Goal: Task Accomplishment & Management: Manage account settings

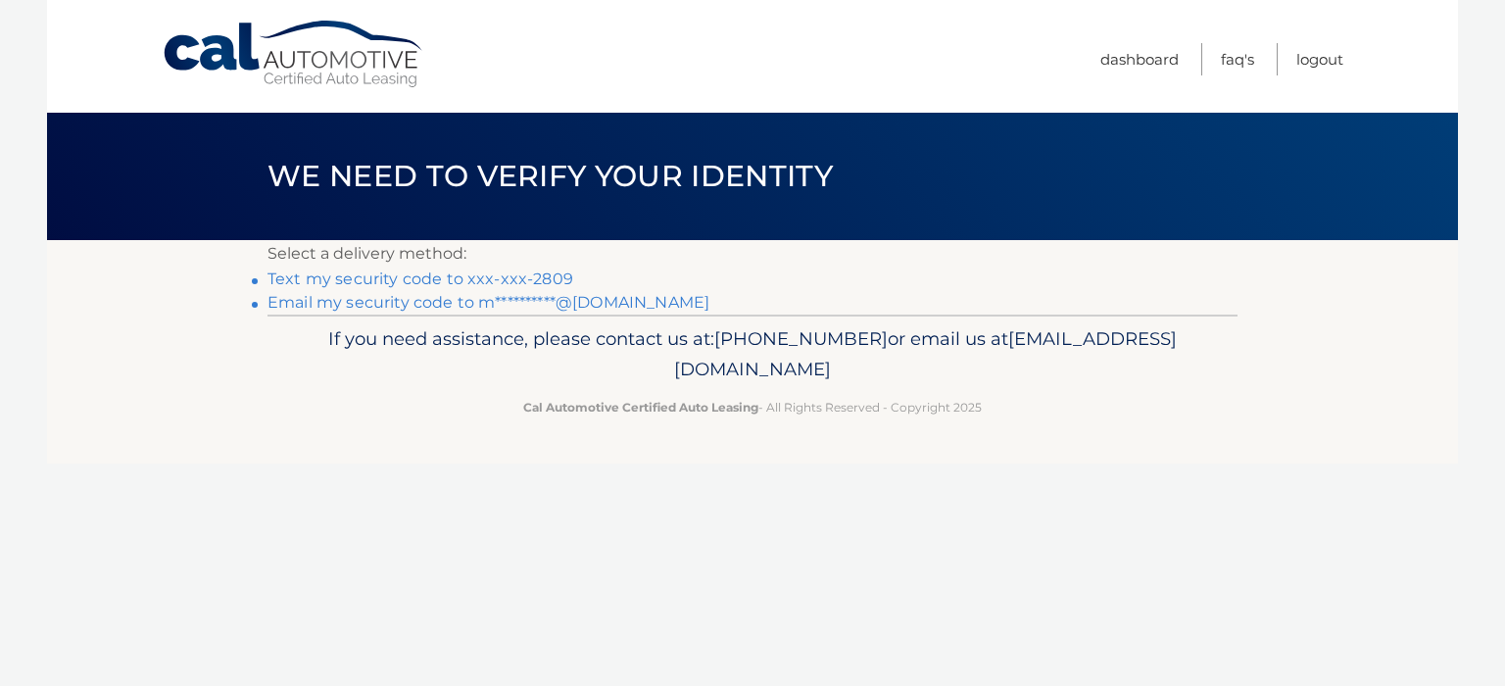
click at [432, 304] on link "**********" at bounding box center [488, 302] width 442 height 19
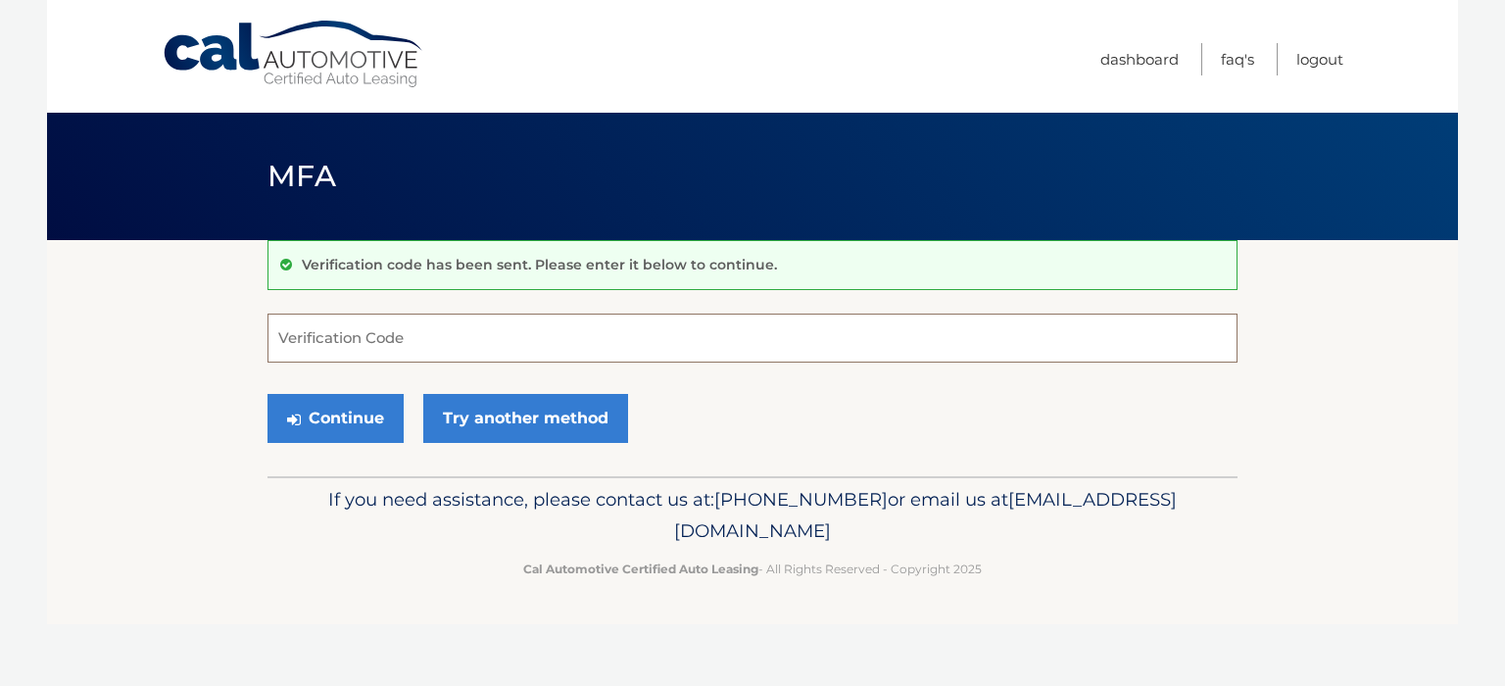
click at [287, 340] on input "Verification Code" at bounding box center [752, 337] width 970 height 49
click at [323, 335] on input "Verification Code" at bounding box center [752, 337] width 970 height 49
type input "891011"
click at [361, 425] on button "Continue" at bounding box center [335, 418] width 136 height 49
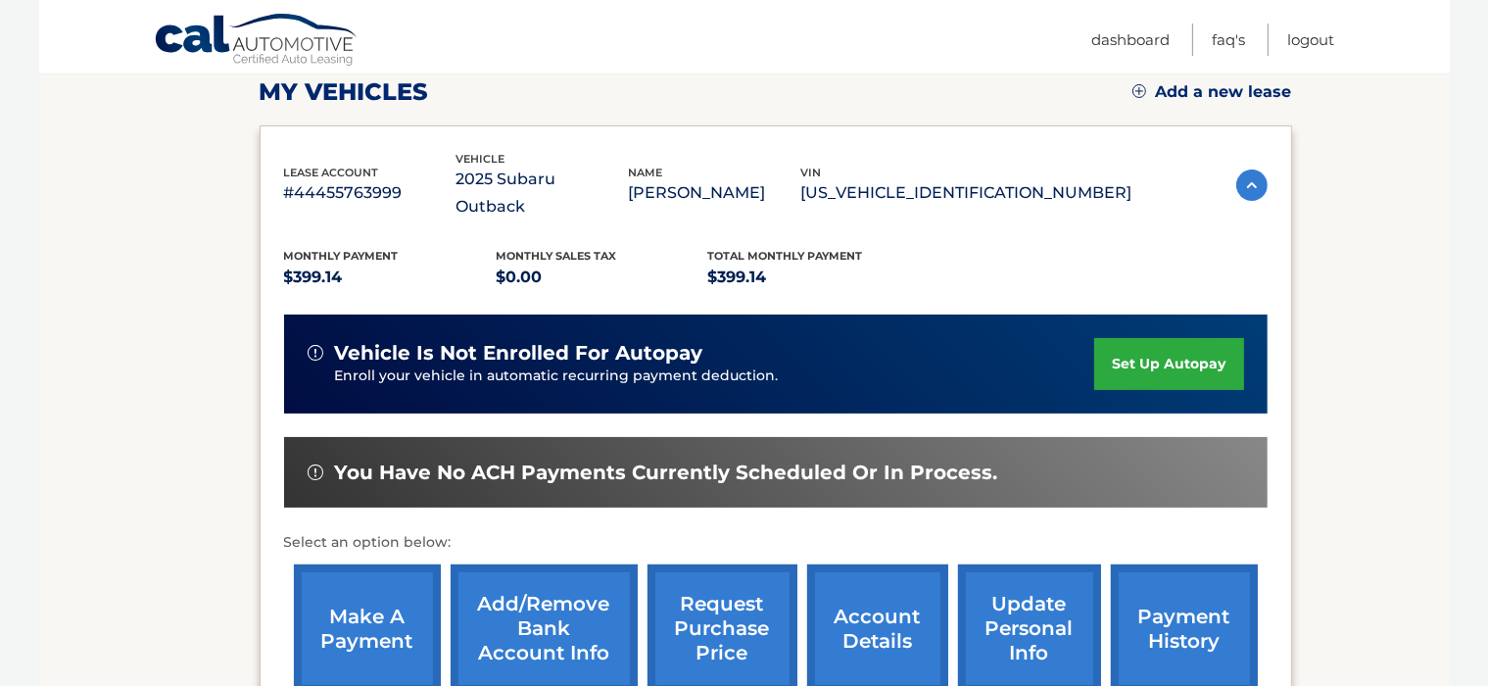
scroll to position [413, 0]
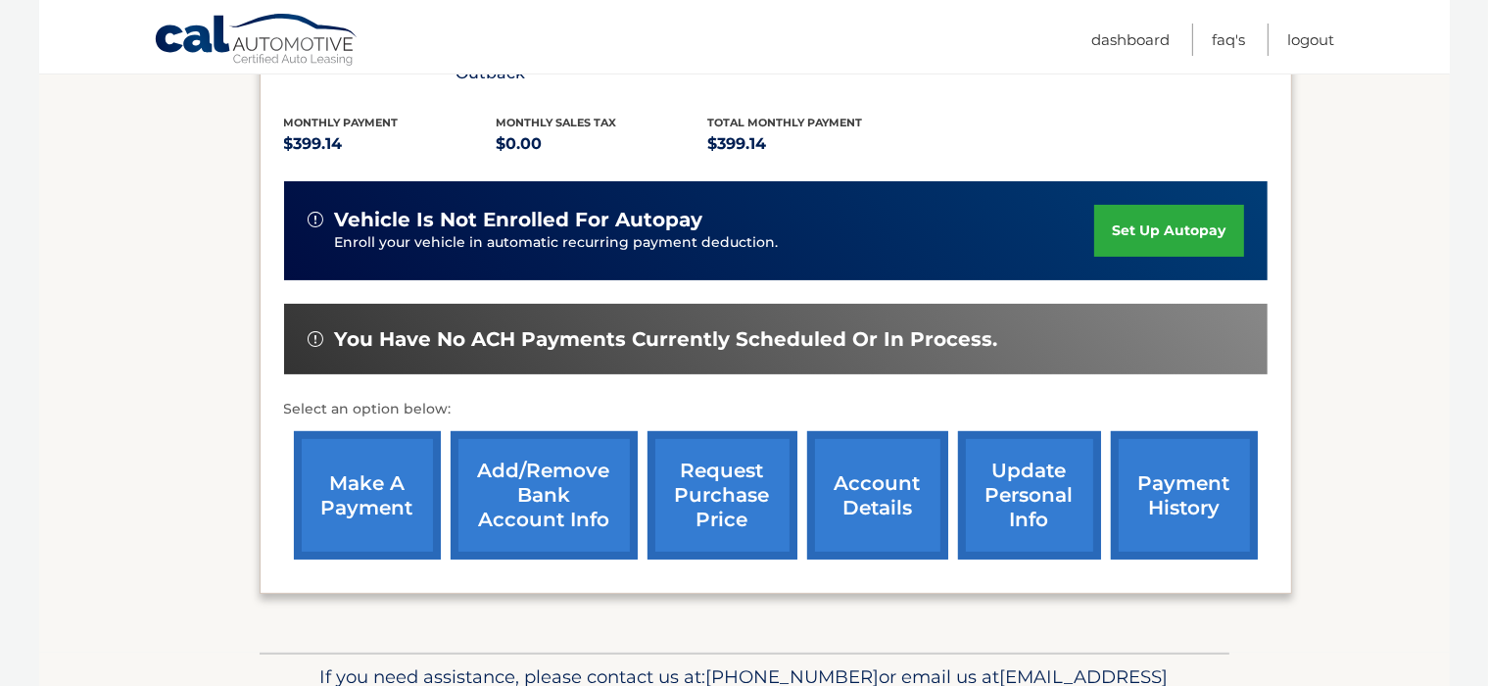
click at [1147, 470] on link "payment history" at bounding box center [1184, 495] width 147 height 128
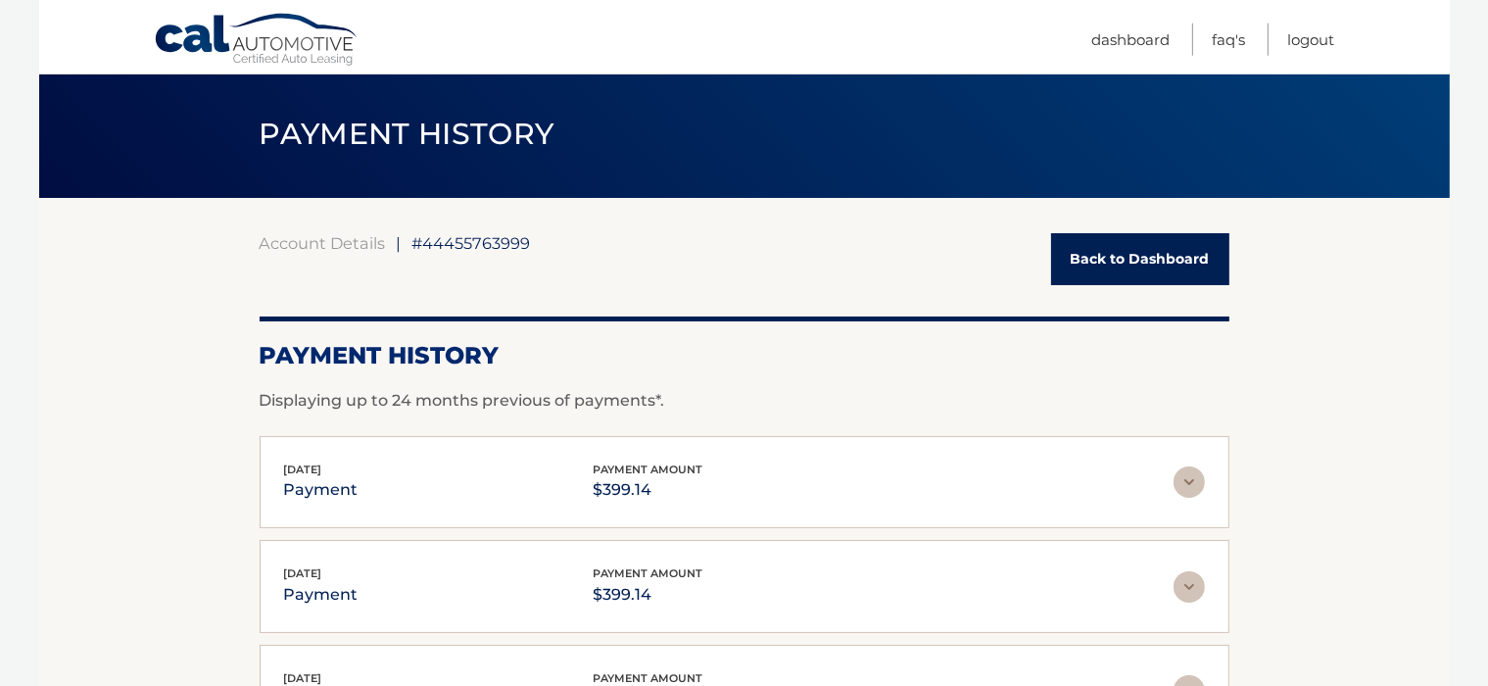
scroll to position [207, 0]
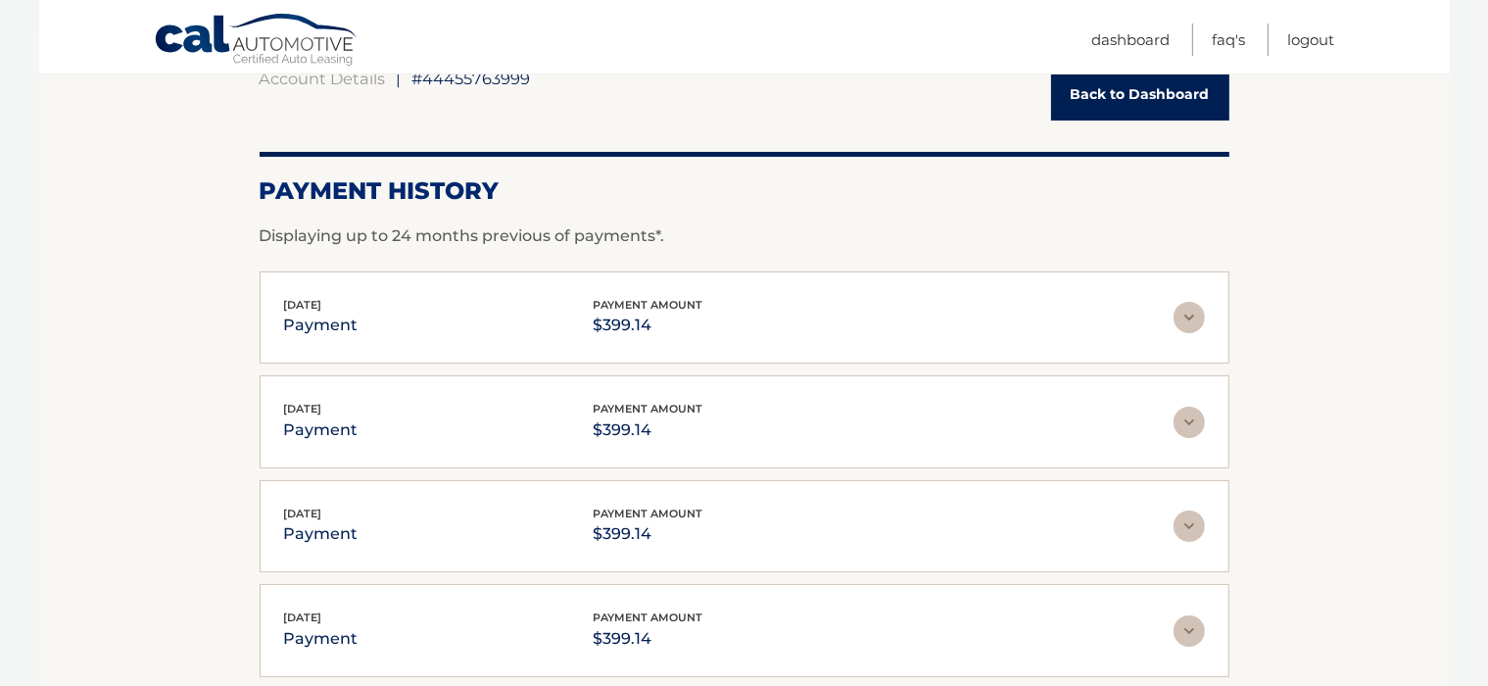
click at [1188, 317] on img at bounding box center [1189, 317] width 31 height 31
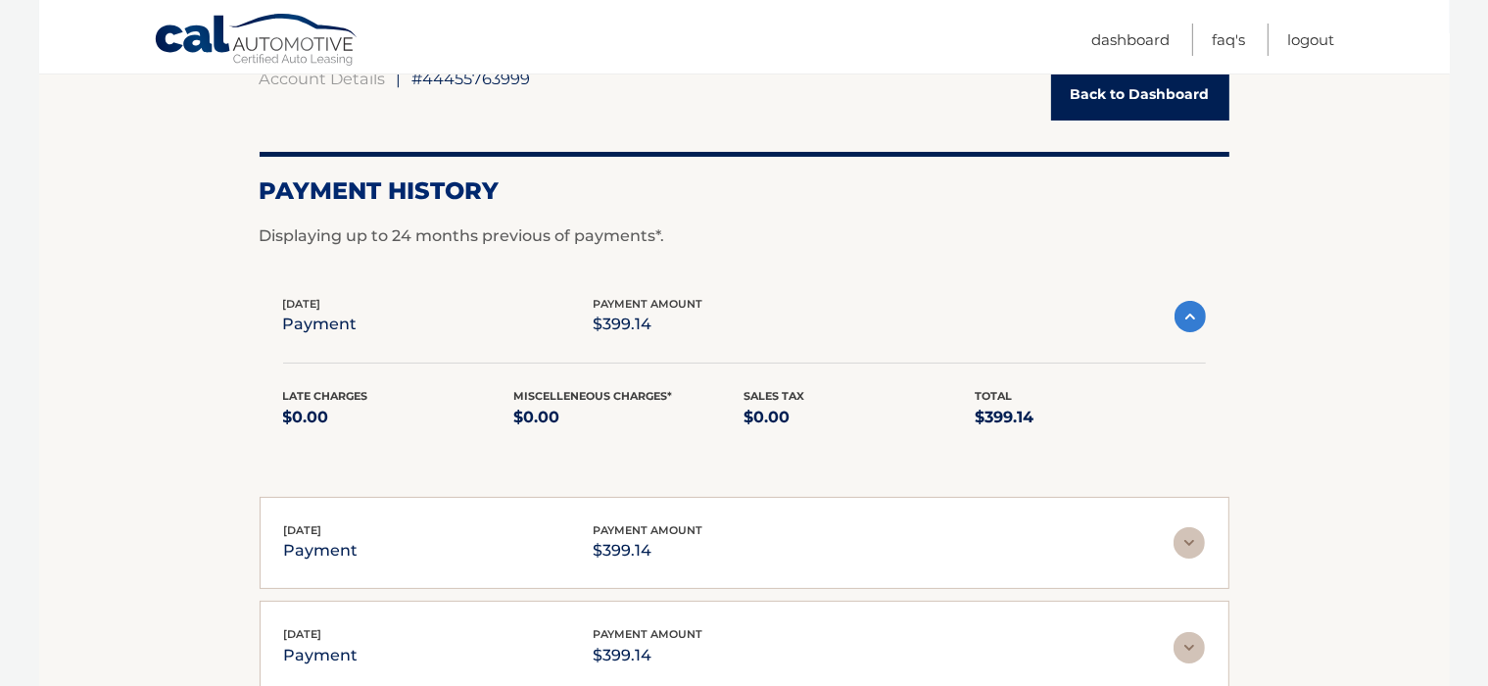
click at [1188, 317] on img at bounding box center [1190, 316] width 31 height 31
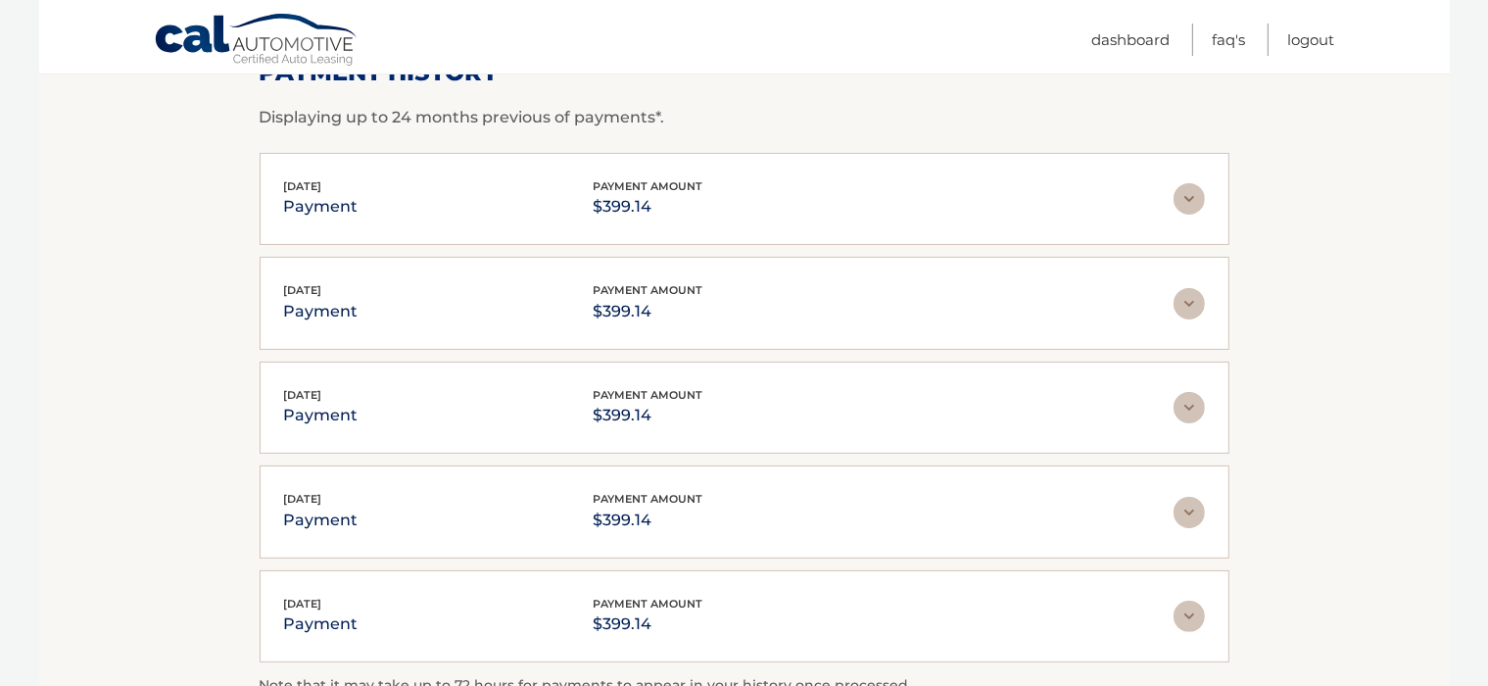
scroll to position [286, 0]
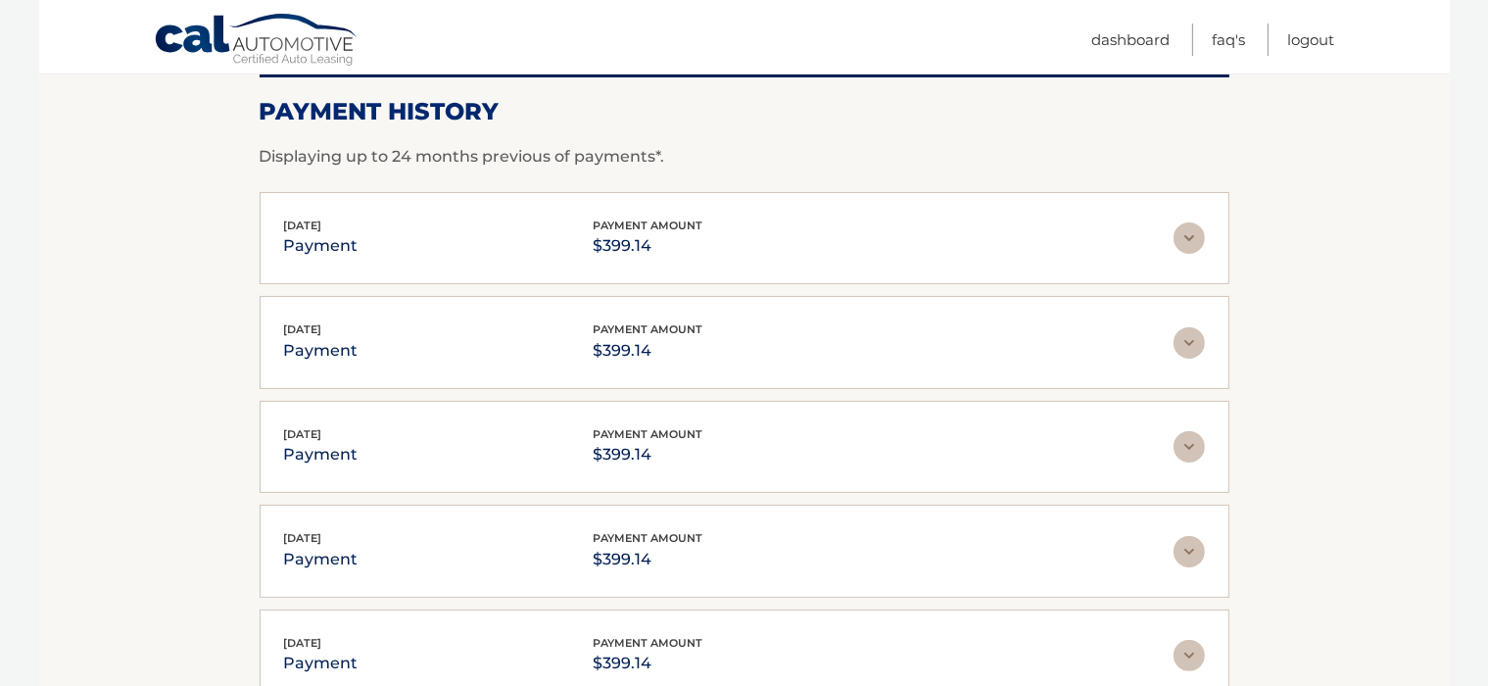
click at [1190, 235] on img at bounding box center [1189, 237] width 31 height 31
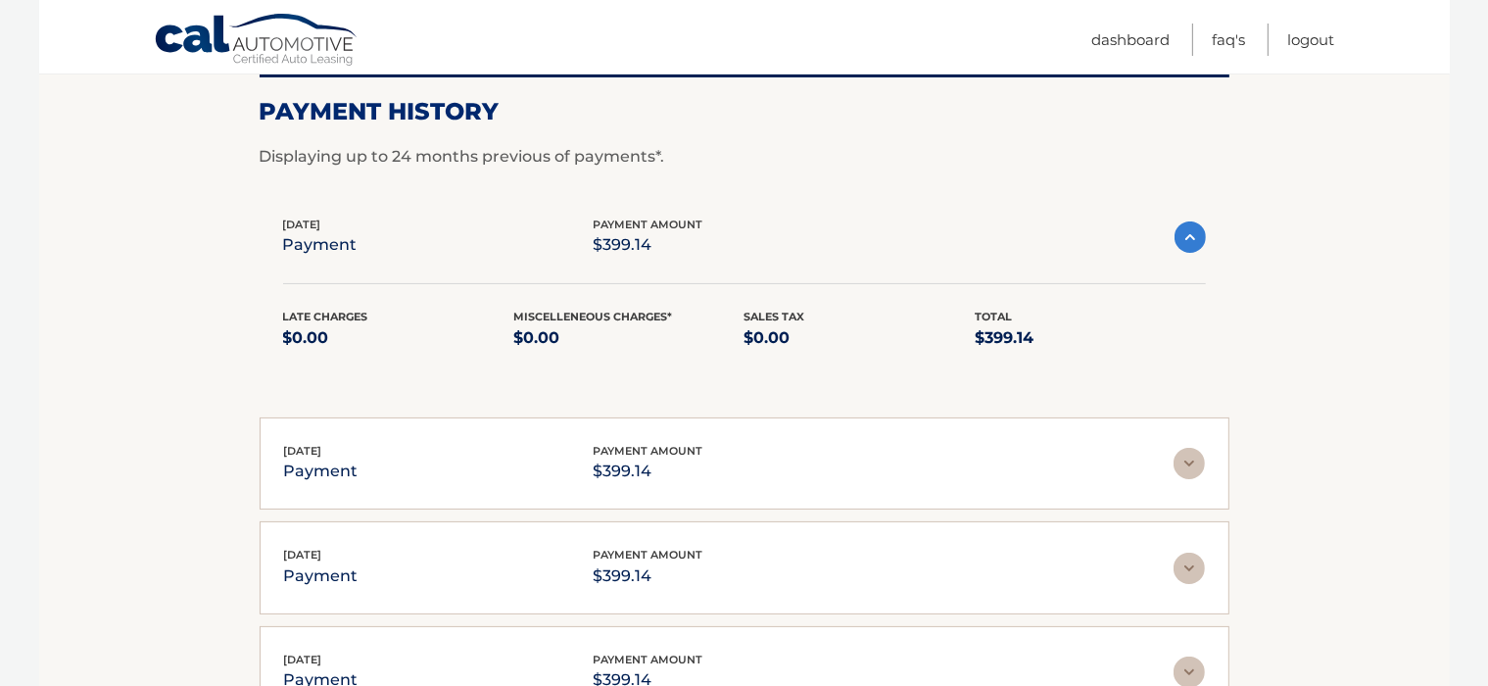
click at [1190, 235] on img at bounding box center [1190, 236] width 31 height 31
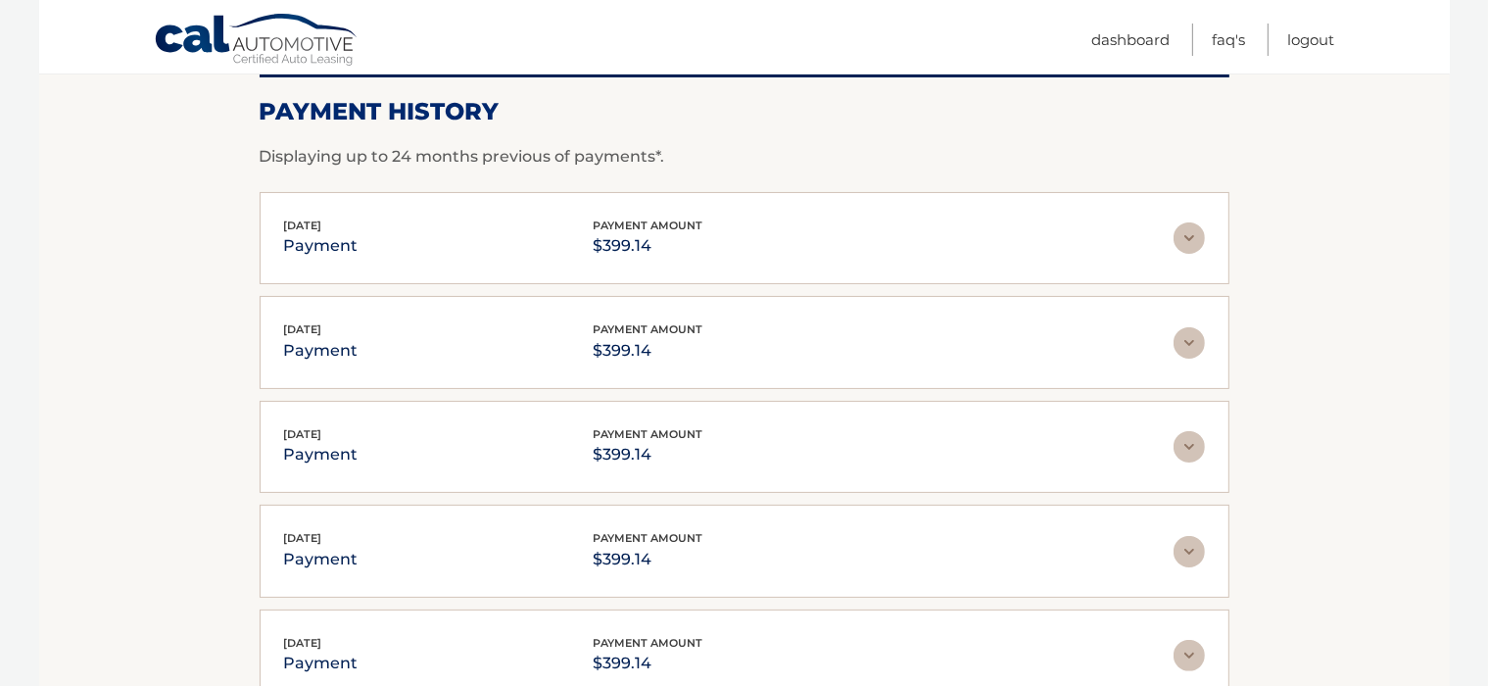
click at [1181, 348] on img at bounding box center [1189, 342] width 31 height 31
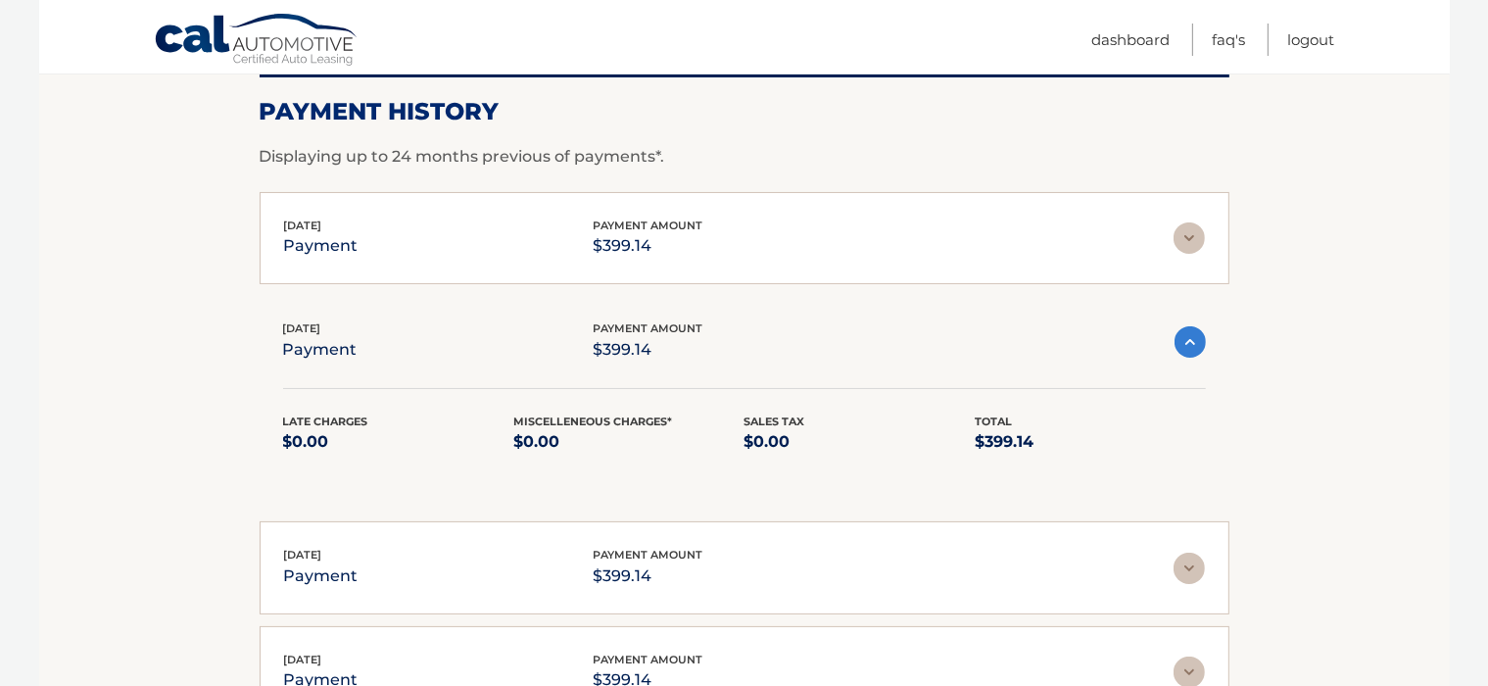
click at [1186, 343] on img at bounding box center [1190, 341] width 31 height 31
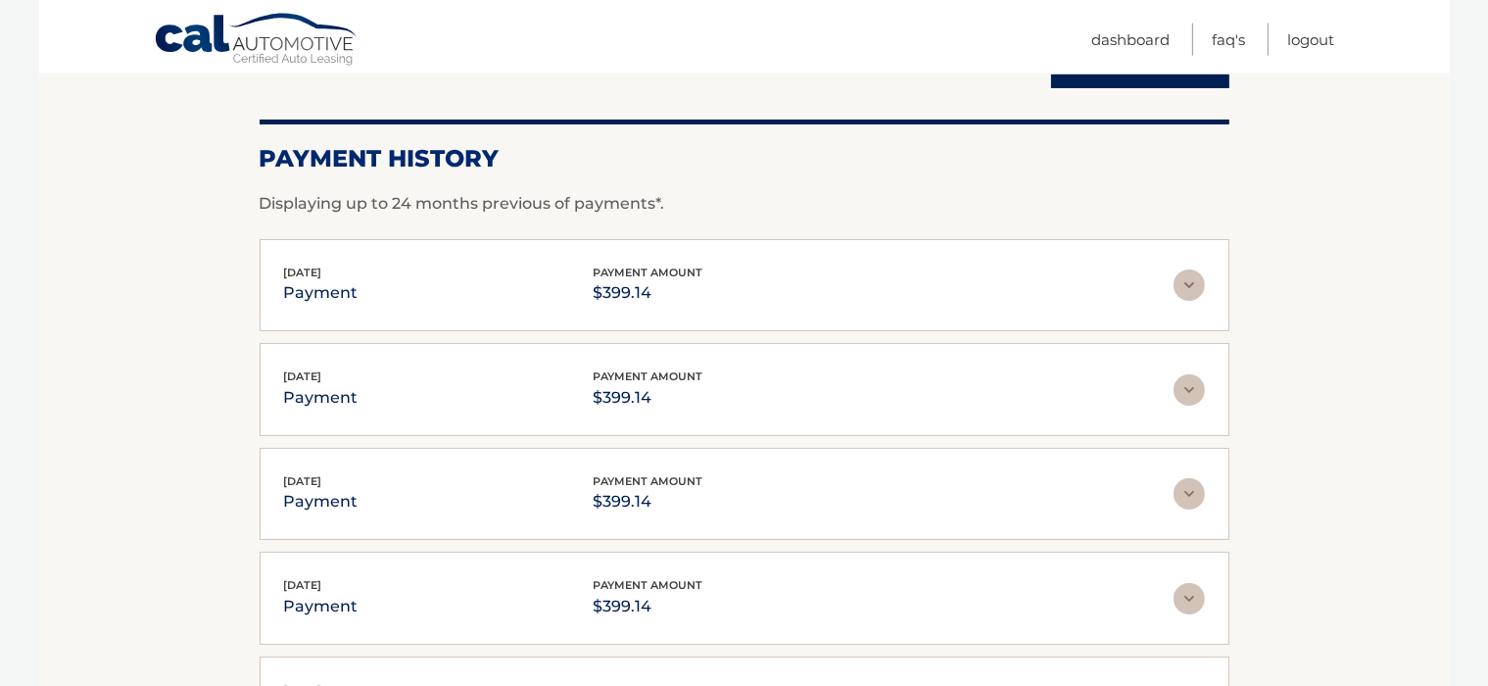
scroll to position [241, 0]
click at [1193, 281] on img at bounding box center [1189, 282] width 31 height 31
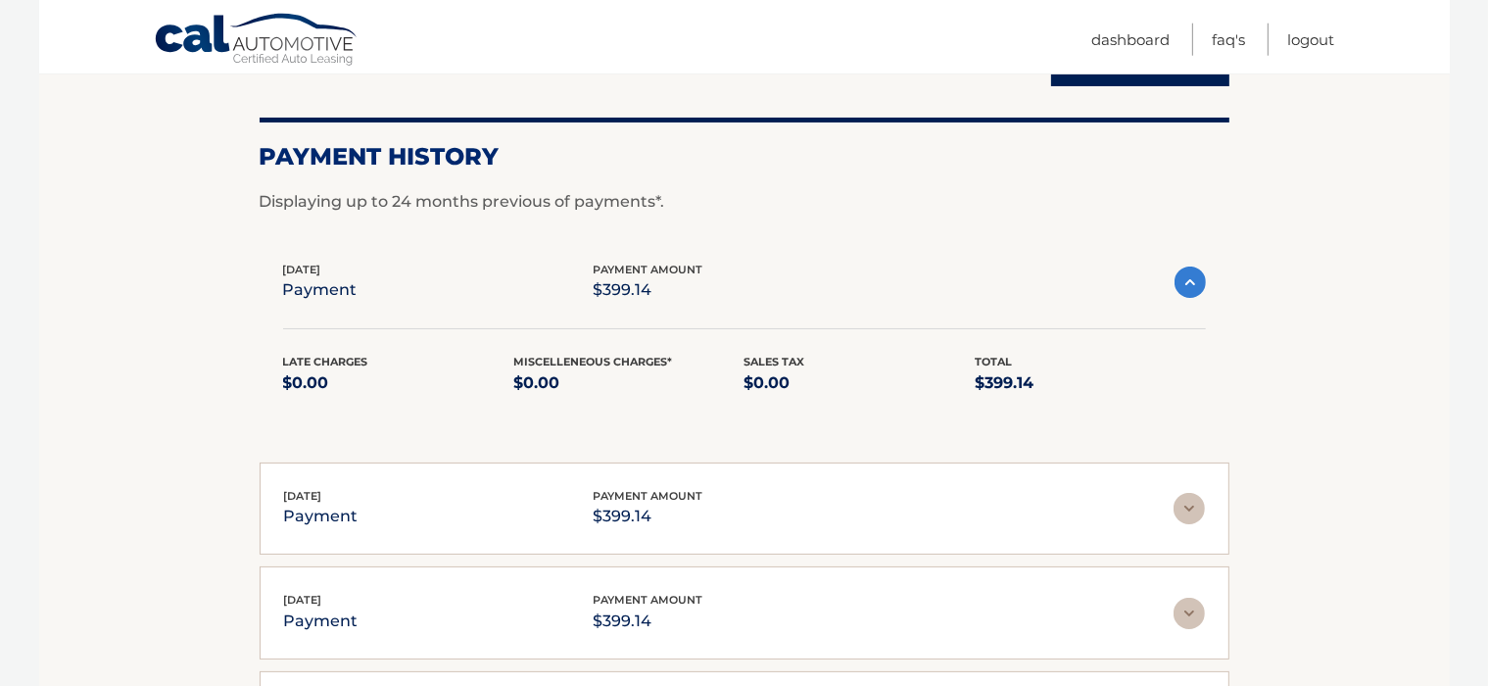
click at [1193, 281] on img at bounding box center [1190, 281] width 31 height 31
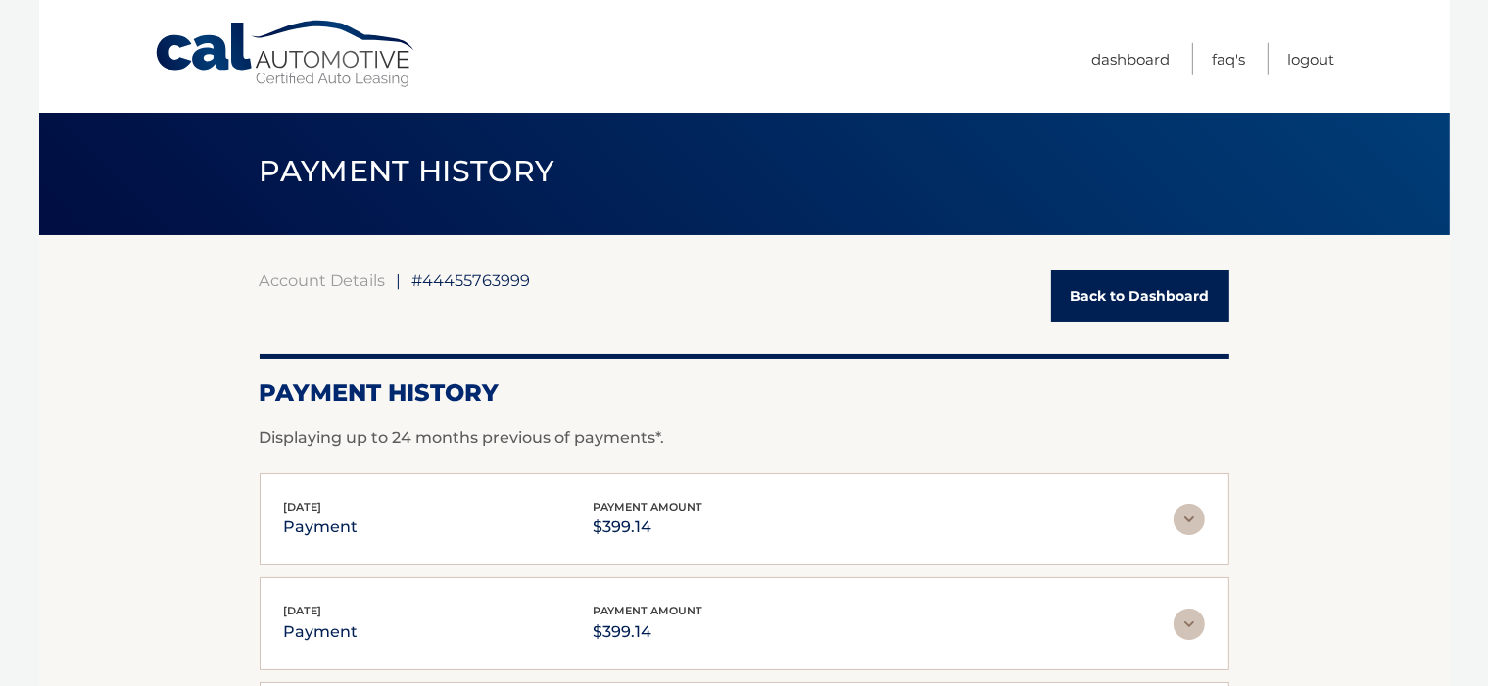
scroll to position [0, 0]
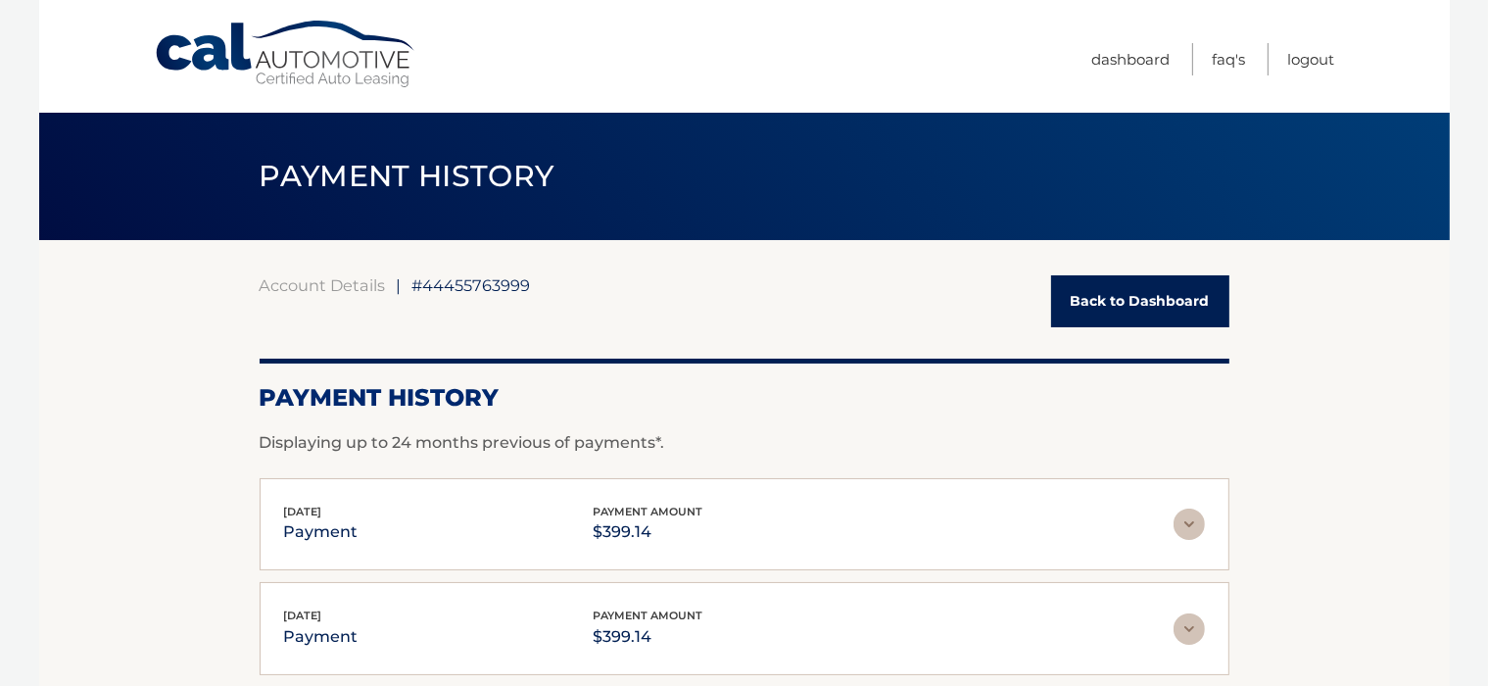
click at [1138, 308] on link "Back to Dashboard" at bounding box center [1140, 301] width 178 height 52
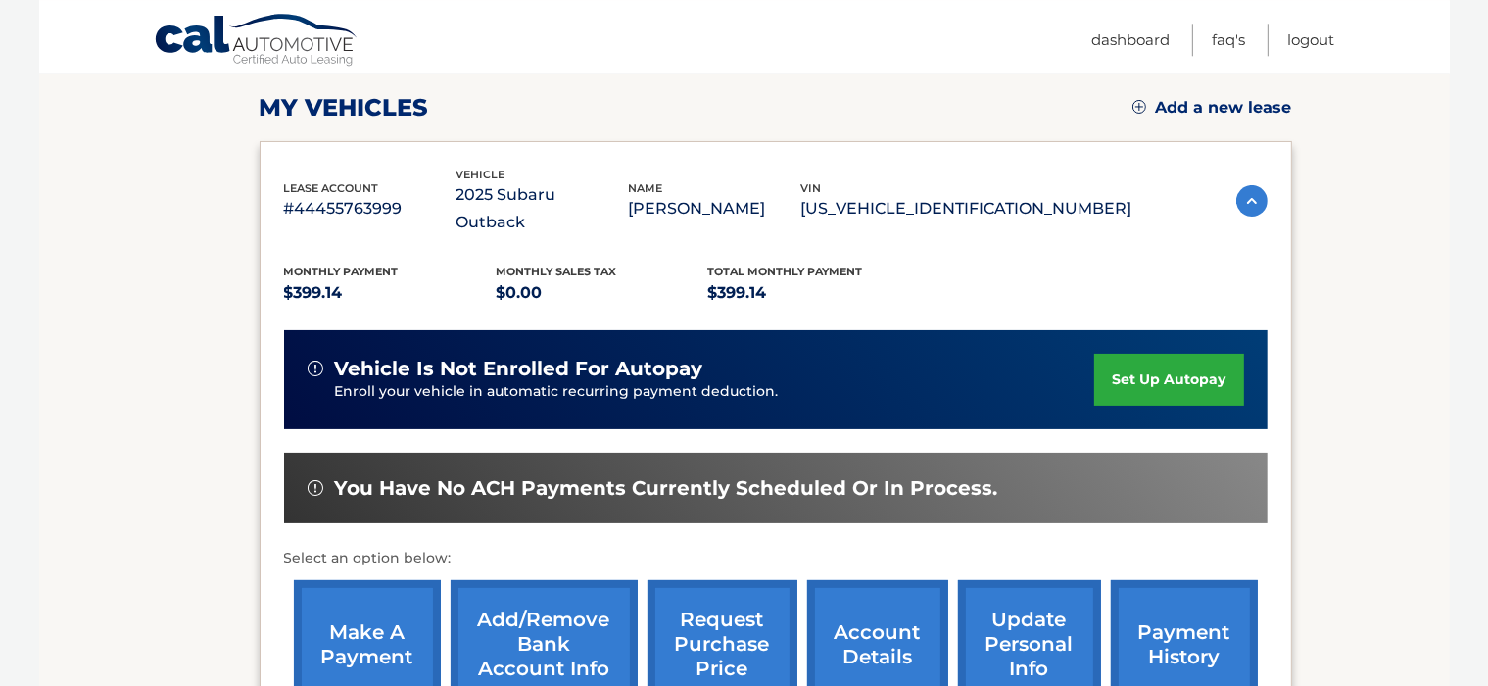
scroll to position [413, 0]
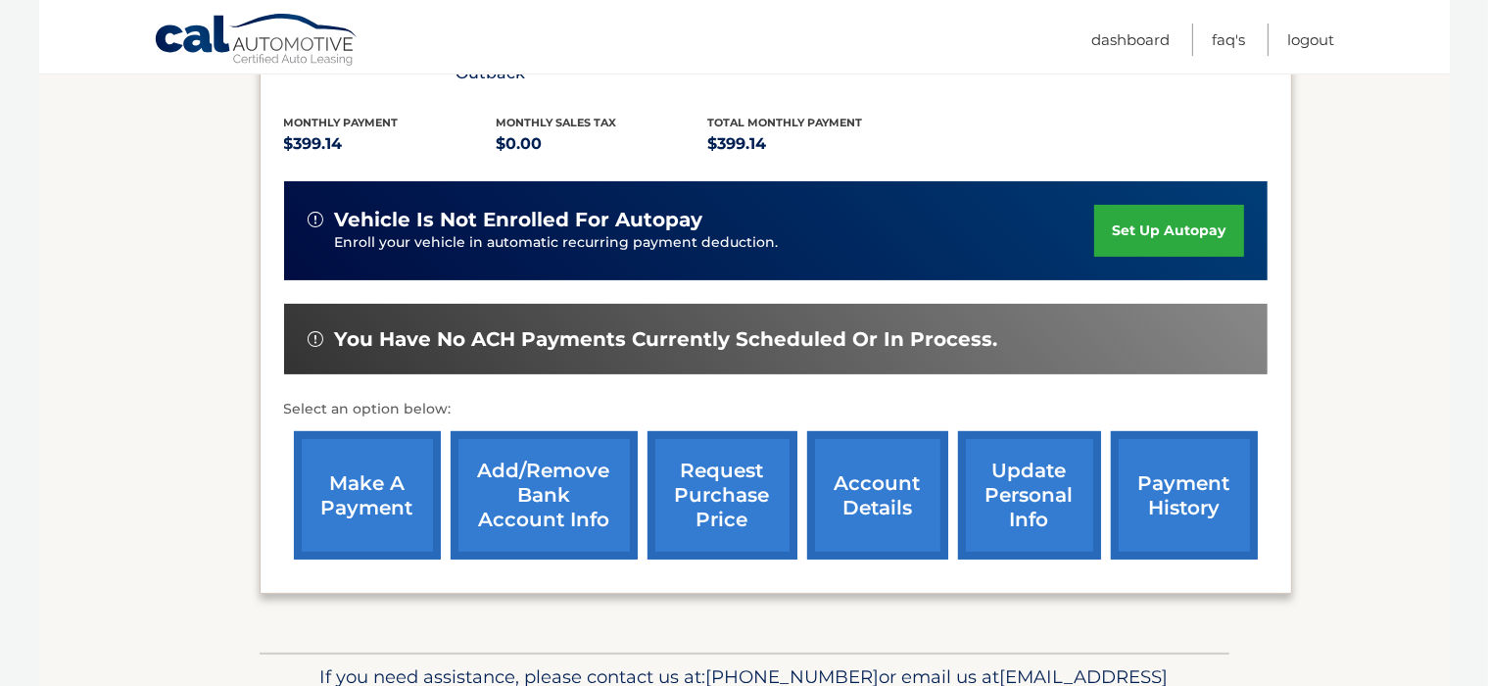
click at [891, 477] on link "account details" at bounding box center [877, 495] width 141 height 128
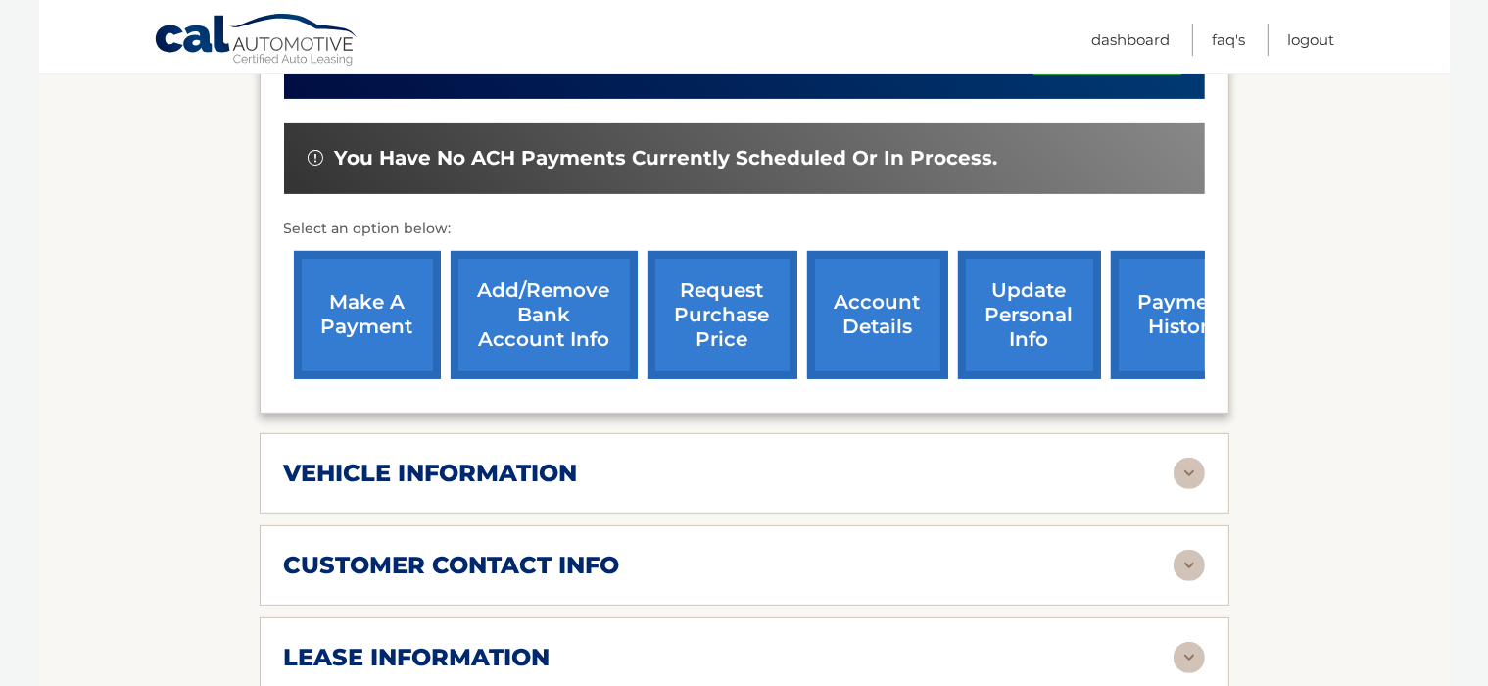
scroll to position [724, 0]
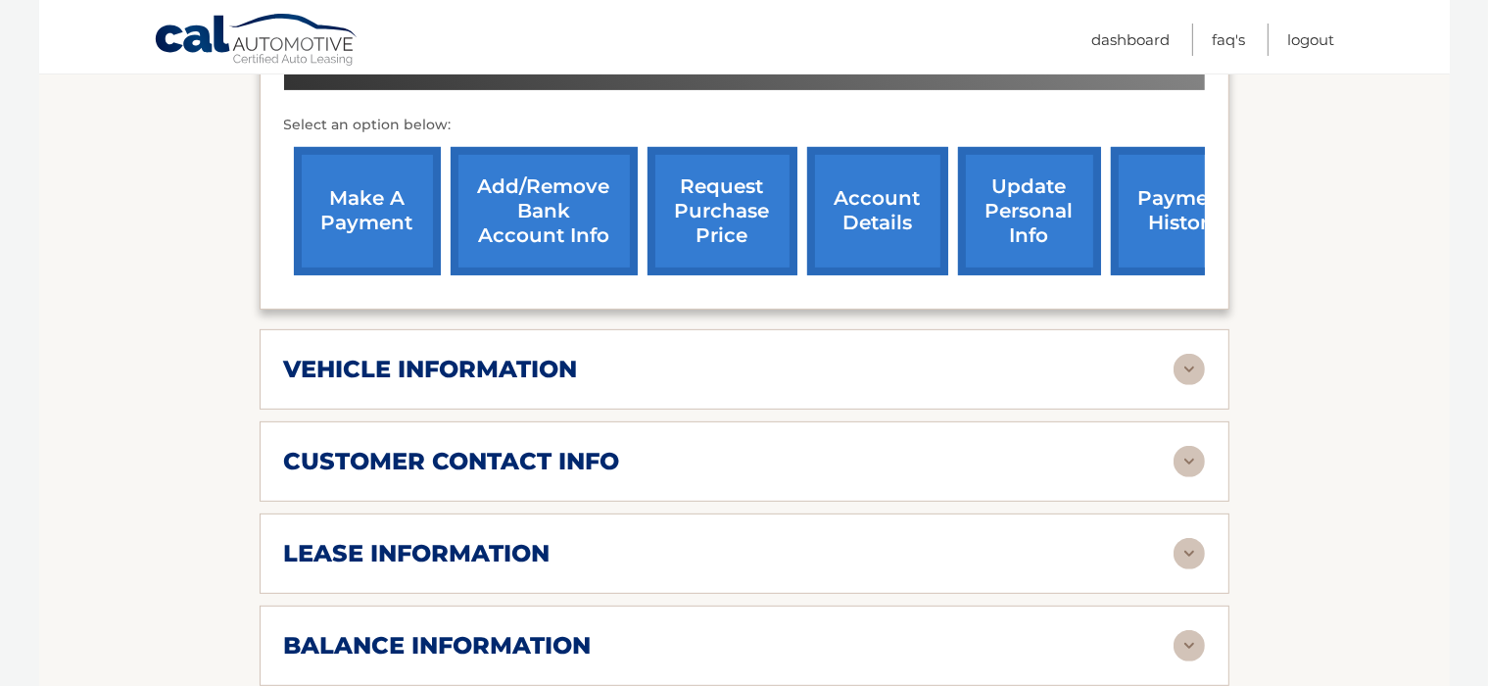
click at [1193, 538] on img at bounding box center [1189, 553] width 31 height 31
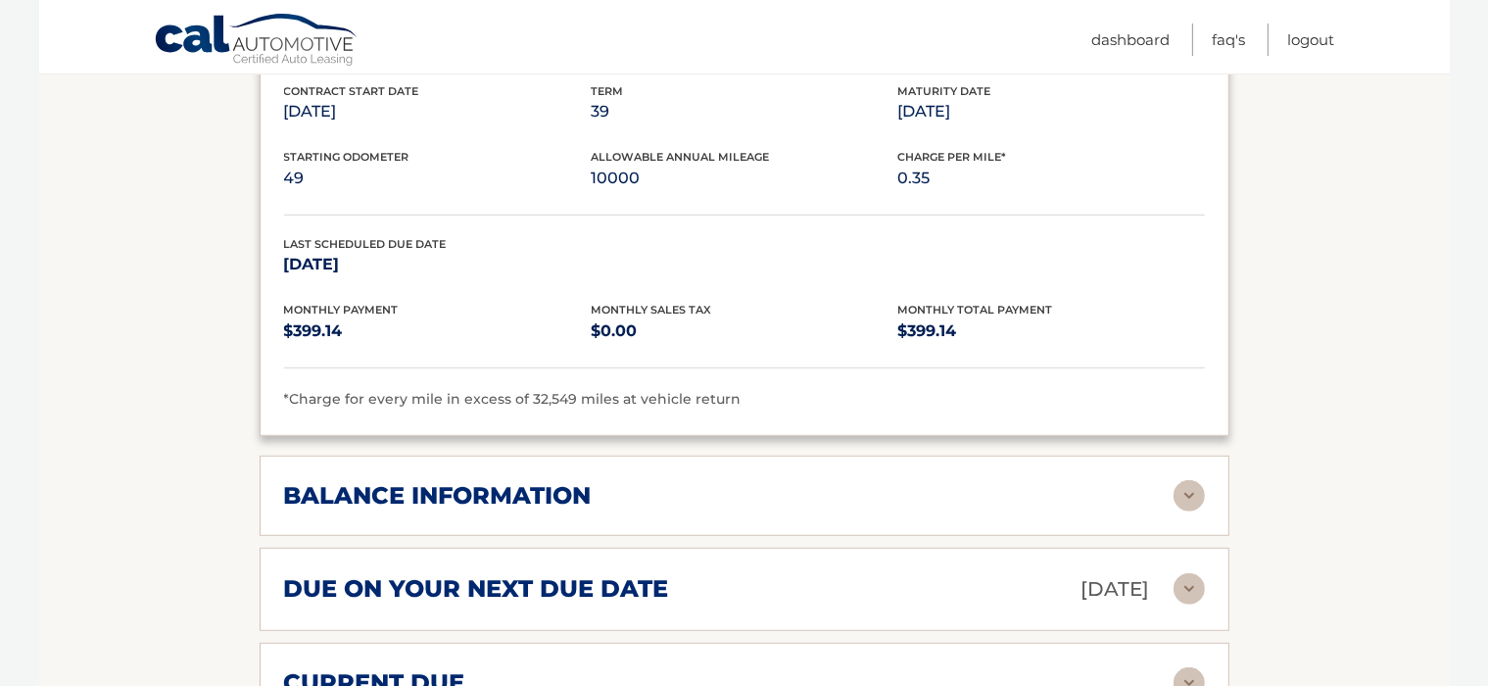
scroll to position [1344, 0]
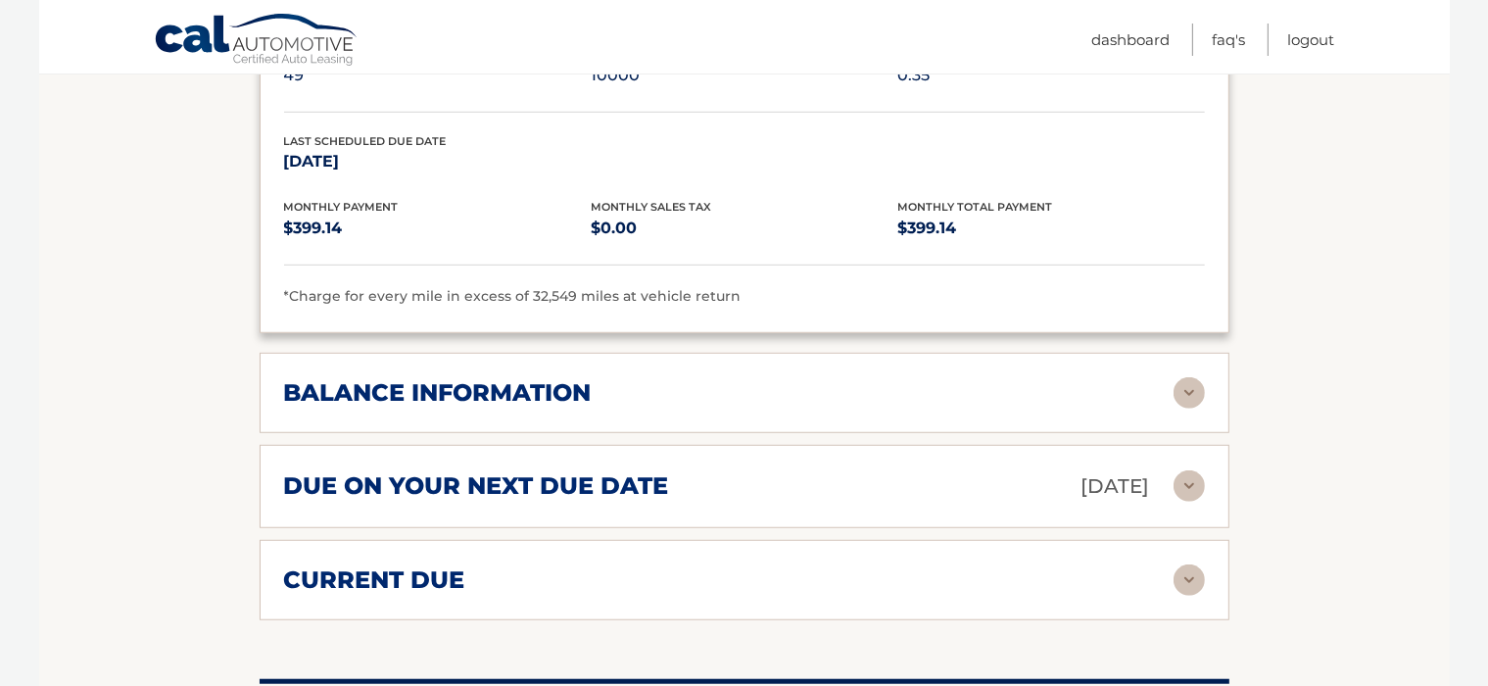
click at [1189, 564] on img at bounding box center [1189, 579] width 31 height 31
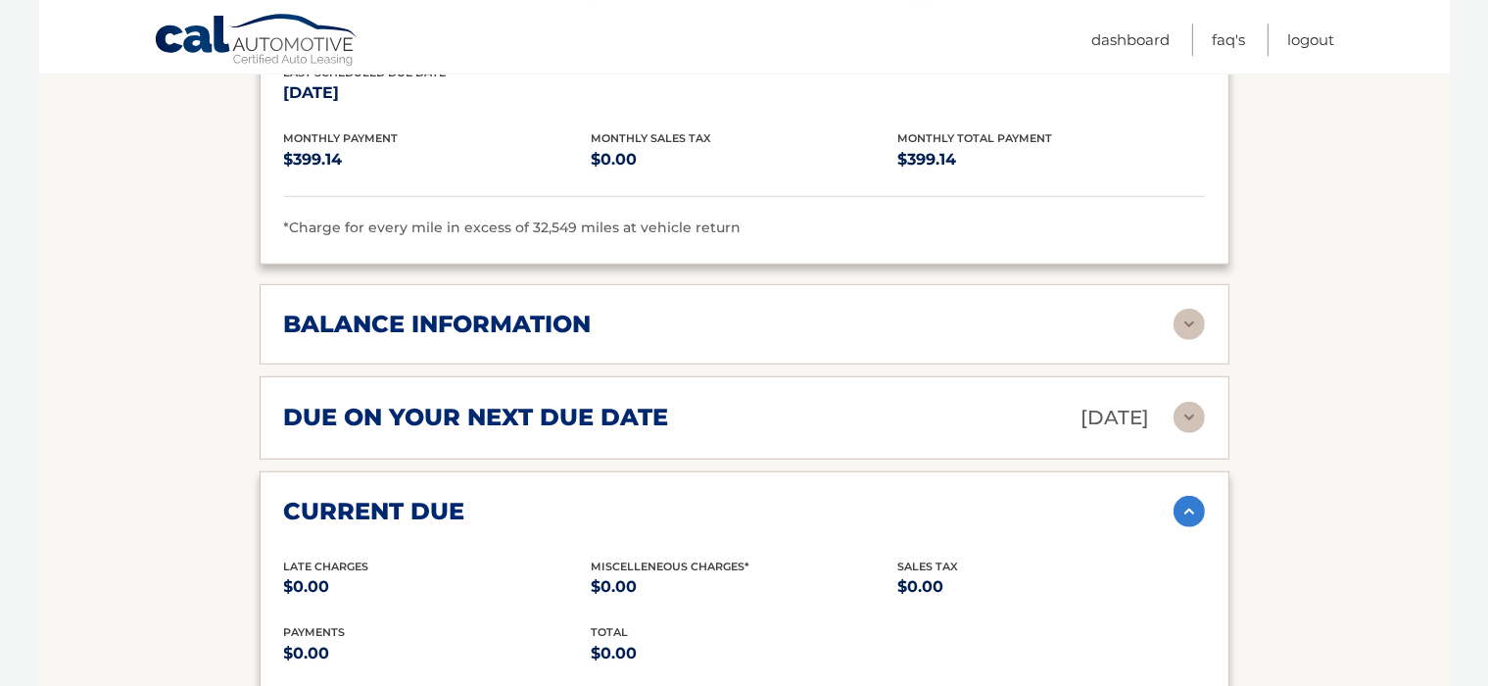
scroll to position [1448, 0]
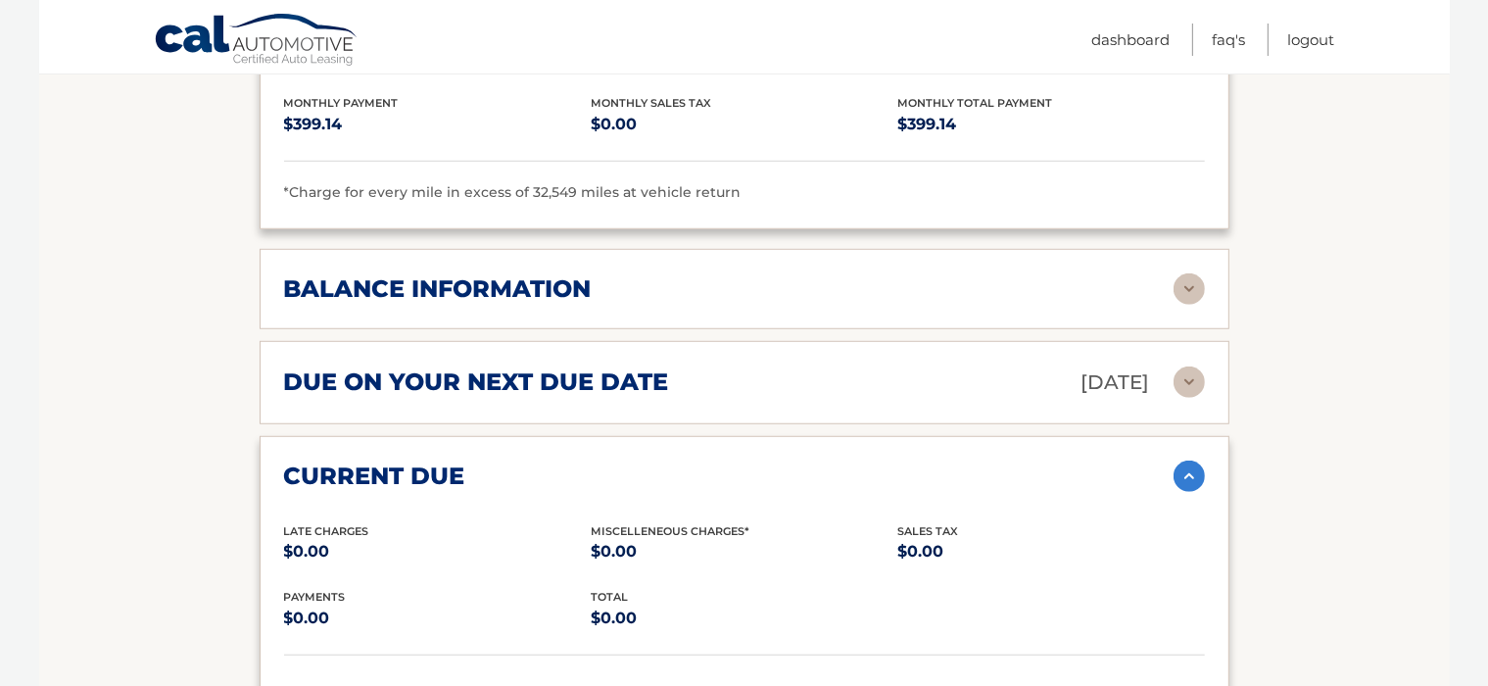
click at [1193, 460] on img at bounding box center [1189, 475] width 31 height 31
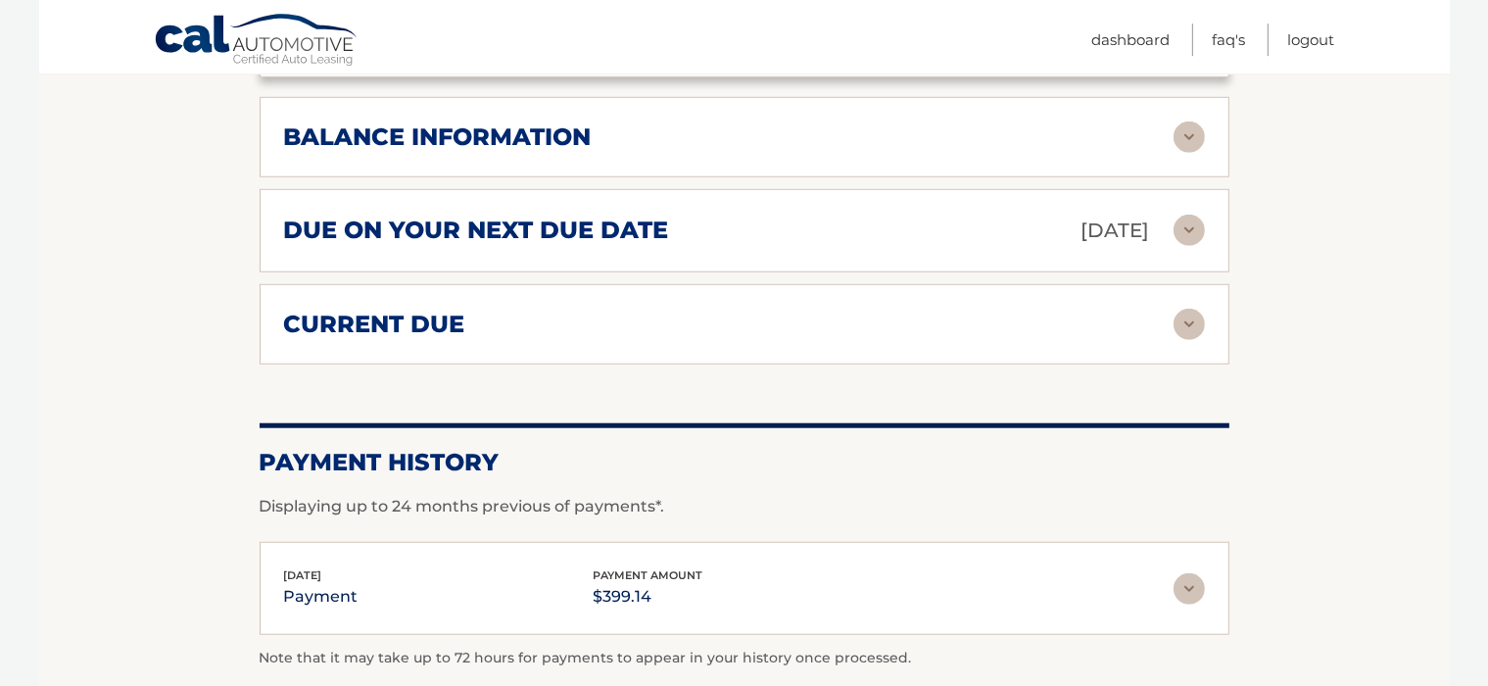
scroll to position [1655, 0]
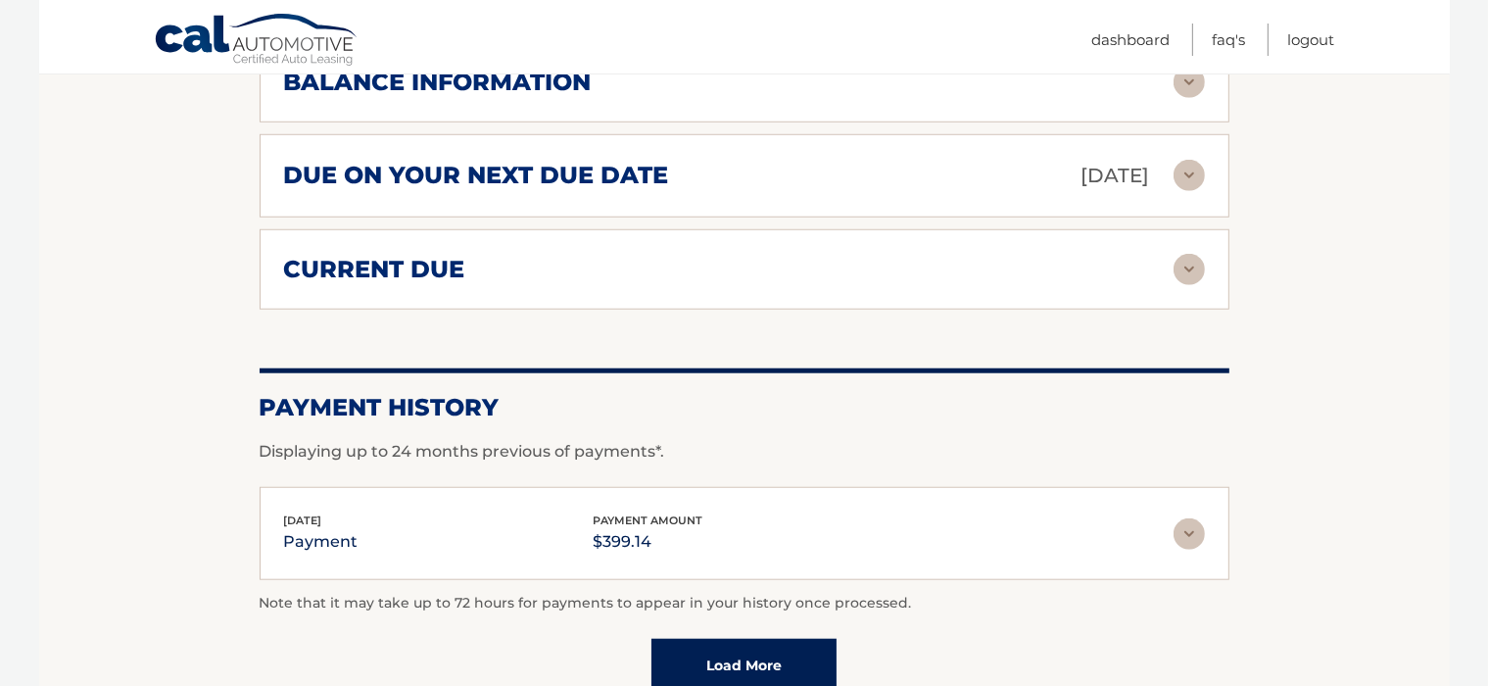
click at [1197, 518] on img at bounding box center [1189, 533] width 31 height 31
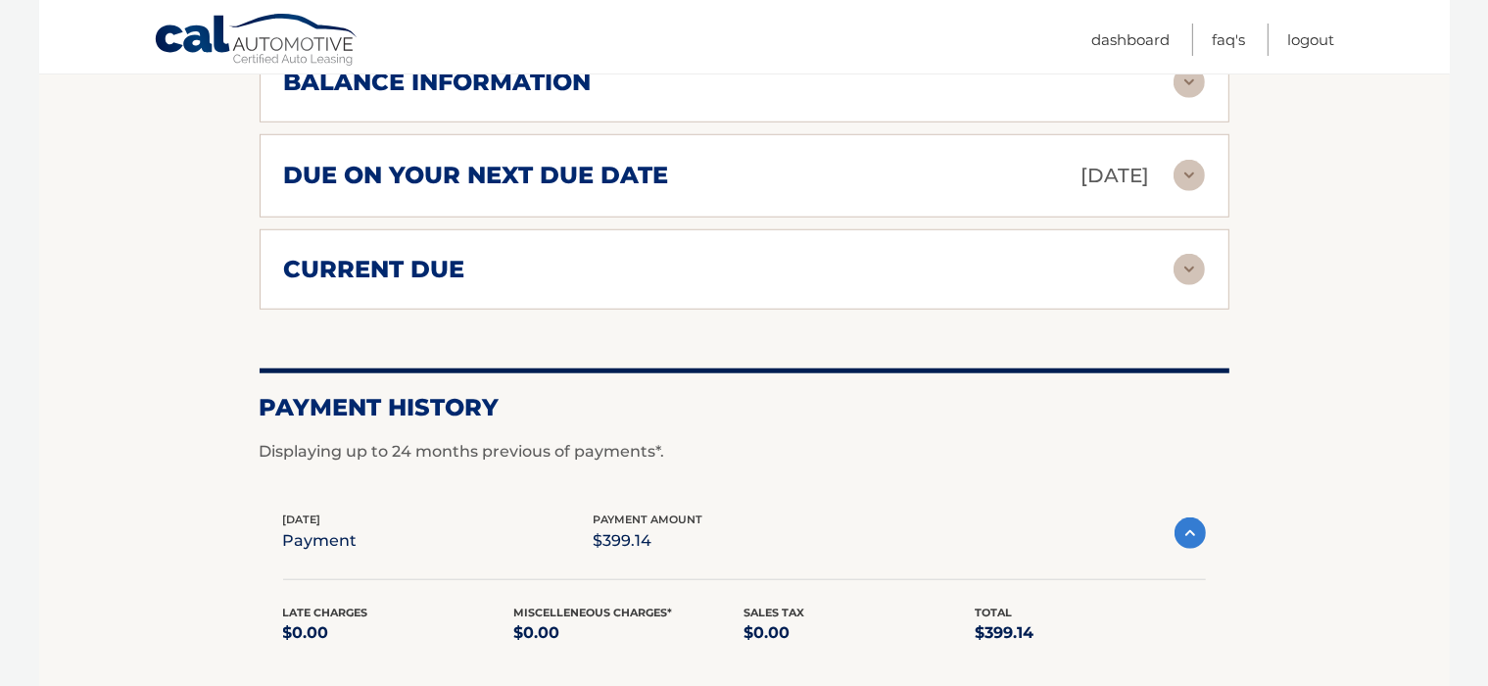
click at [1197, 517] on img at bounding box center [1190, 532] width 31 height 31
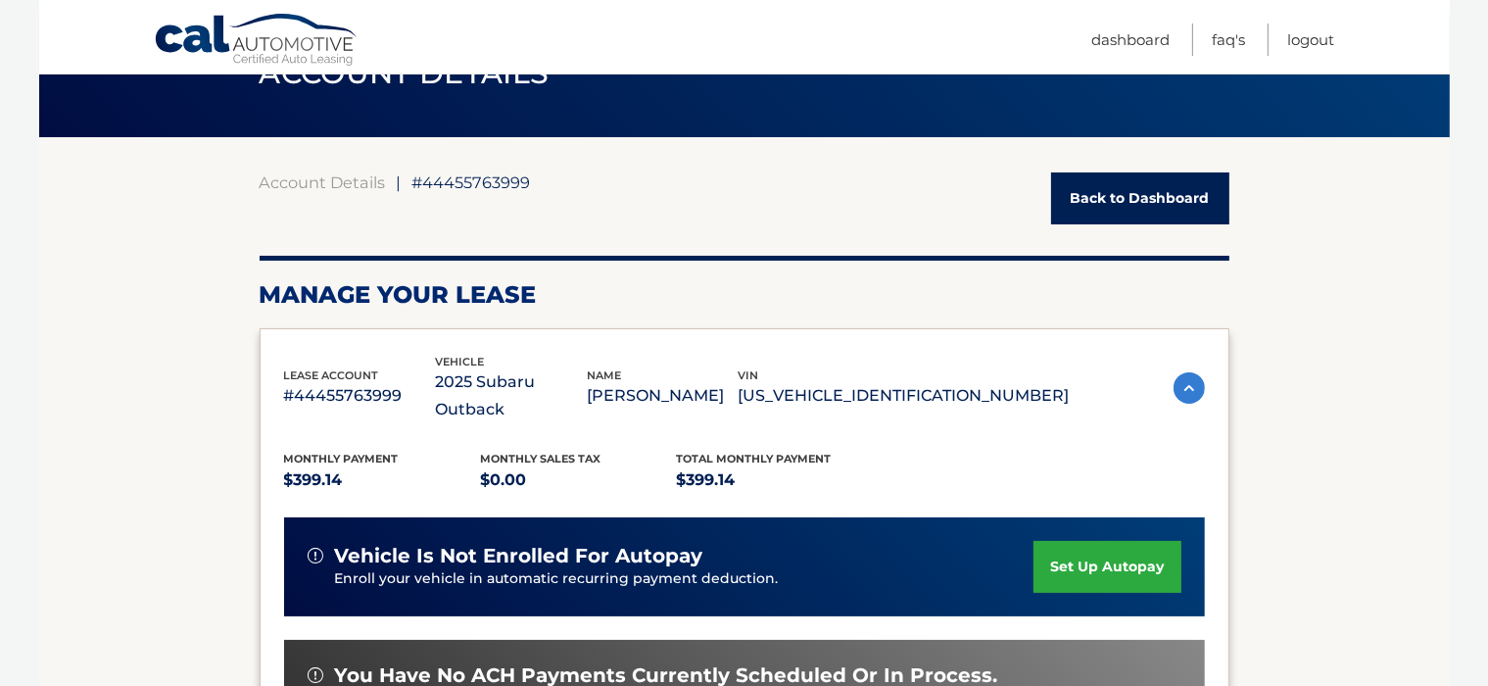
scroll to position [0, 0]
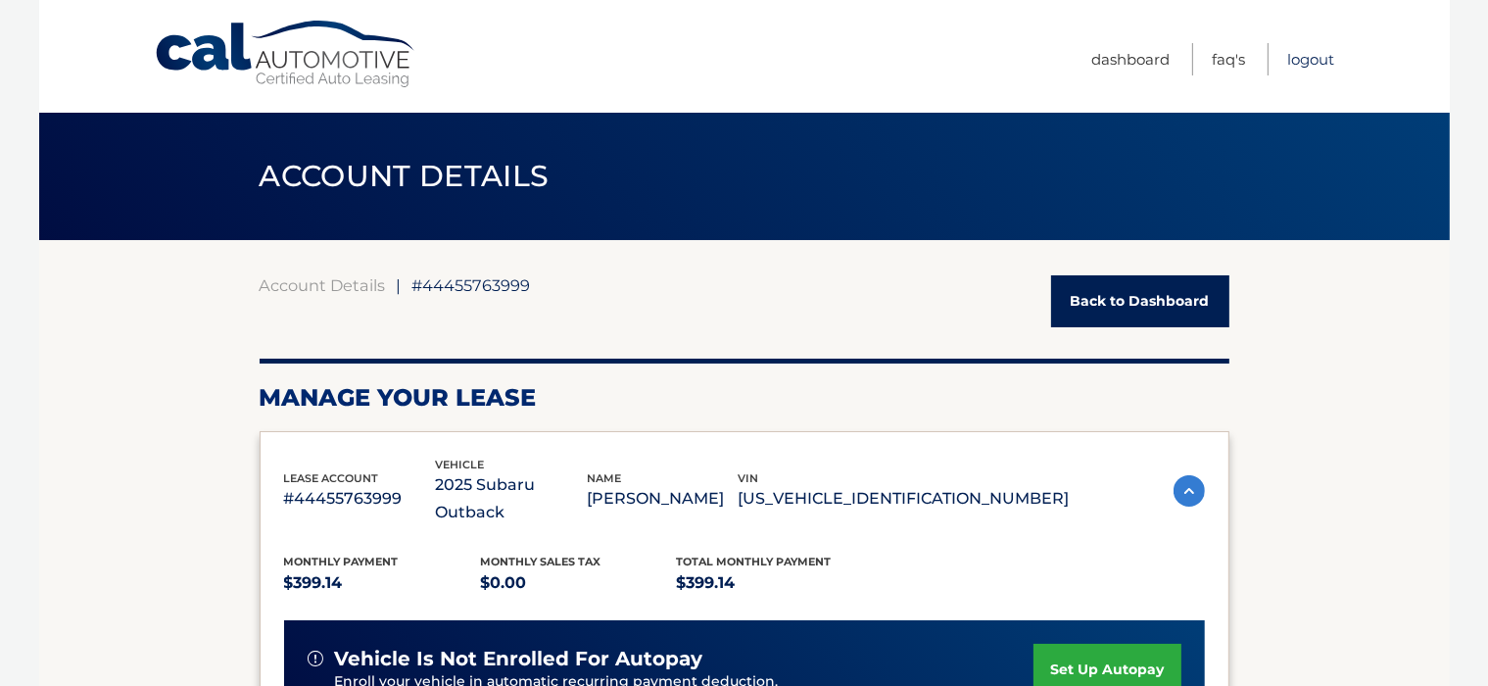
click at [1298, 60] on link "Logout" at bounding box center [1311, 59] width 47 height 32
